Goal: Transaction & Acquisition: Purchase product/service

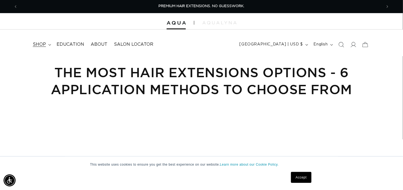
click at [33, 43] on span "shop" at bounding box center [39, 45] width 13 height 6
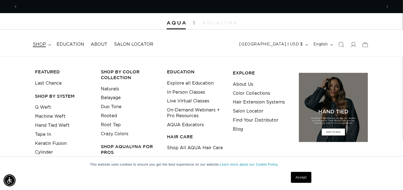
scroll to position [0, 364]
click at [43, 114] on link "Machine Weft" at bounding box center [50, 116] width 31 height 9
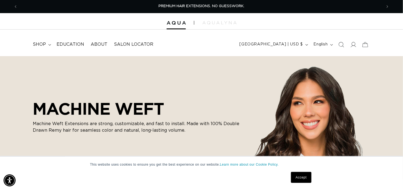
click at [300, 172] on link "Accept" at bounding box center [301, 177] width 20 height 11
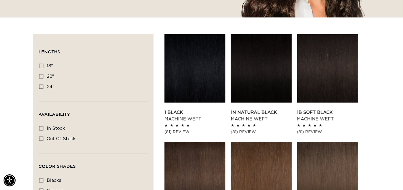
scroll to position [162, 0]
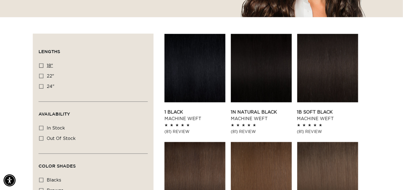
click at [40, 66] on icon at bounding box center [41, 65] width 4 height 4
click at [40, 66] on input "18" 18" (41 products)" at bounding box center [41, 65] width 4 height 4
checkbox input "true"
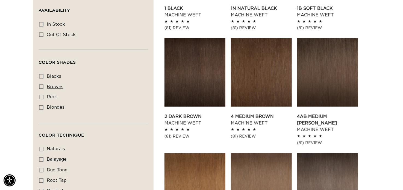
click at [40, 86] on icon at bounding box center [41, 86] width 4 height 4
click at [40, 86] on input "browns browns (17 products)" at bounding box center [41, 86] width 4 height 4
checkbox input "true"
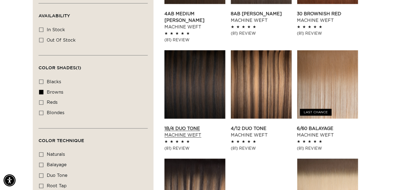
scroll to position [0, 729]
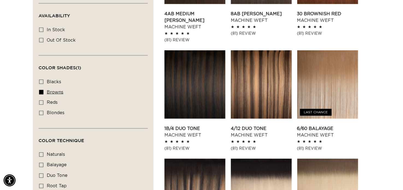
click at [41, 91] on icon at bounding box center [41, 92] width 4 height 4
click at [41, 91] on input "browns browns (17 products)" at bounding box center [41, 92] width 4 height 4
checkbox input "false"
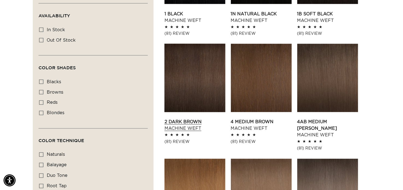
click at [184, 119] on link "2 Dark Brown Machine Weft" at bounding box center [195, 125] width 61 height 13
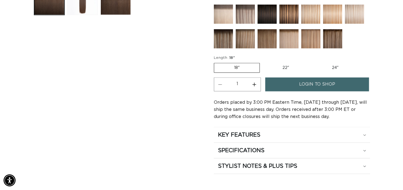
scroll to position [0, 364]
click at [328, 77] on span "login to shop" at bounding box center [317, 84] width 36 height 14
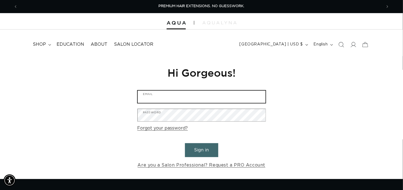
type input "Info@HairExtensionsByDenise.com"
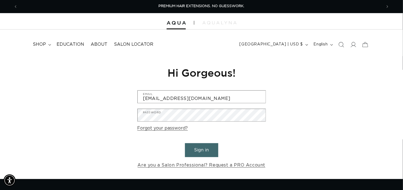
click at [200, 149] on button "Sign in" at bounding box center [201, 150] width 33 height 14
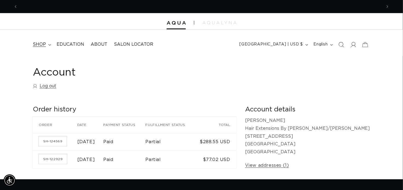
scroll to position [0, 364]
click at [42, 44] on span "shop" at bounding box center [39, 45] width 13 height 6
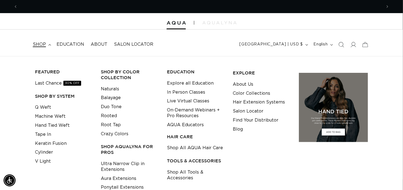
scroll to position [0, 729]
click at [51, 114] on link "Machine Weft" at bounding box center [50, 116] width 31 height 9
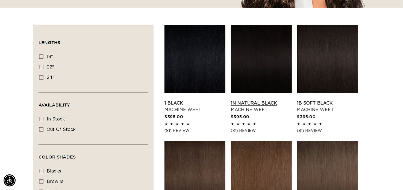
scroll to position [0, 364]
